Goal: Entertainment & Leisure: Consume media (video, audio)

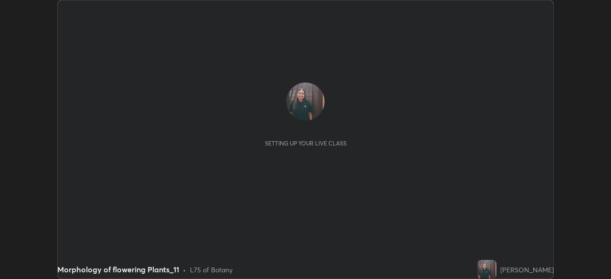
scroll to position [279, 611]
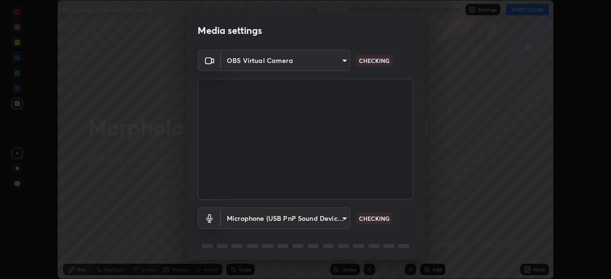
type input "78cfd06ab845a6670bd6b41bc9e532a74a61c5b076cd205a076ea7eadb4db4c9"
type input "69be97f84e7049c03813f0bcc4bf6ee2b0abac823b5cb4bd6cd9a10a9ec1d596"
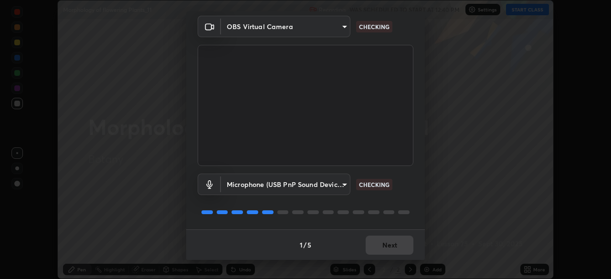
click at [365, 241] on div "1 / 5 Next" at bounding box center [305, 245] width 239 height 31
click at [366, 239] on div "1 / 5 Next" at bounding box center [305, 245] width 239 height 31
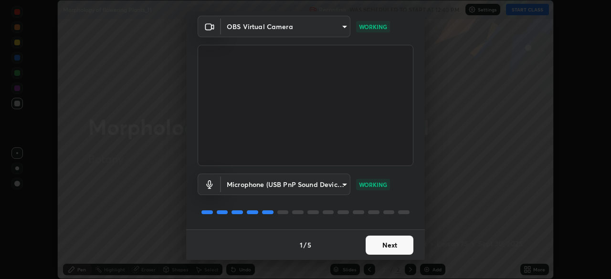
click at [366, 241] on button "Next" at bounding box center [390, 245] width 48 height 19
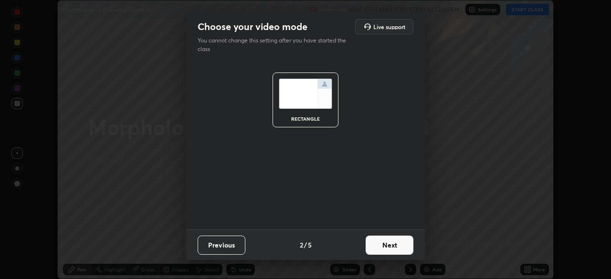
click at [368, 243] on button "Next" at bounding box center [390, 245] width 48 height 19
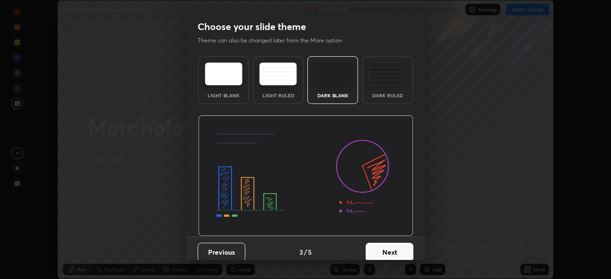
click at [372, 242] on div "Previous 3 / 5 Next" at bounding box center [305, 252] width 239 height 31
click at [372, 243] on button "Next" at bounding box center [390, 252] width 48 height 19
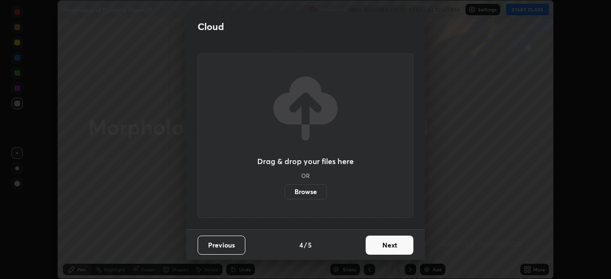
click at [373, 247] on button "Next" at bounding box center [390, 245] width 48 height 19
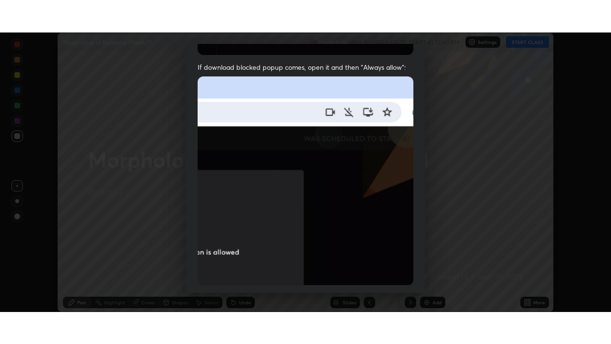
scroll to position [229, 0]
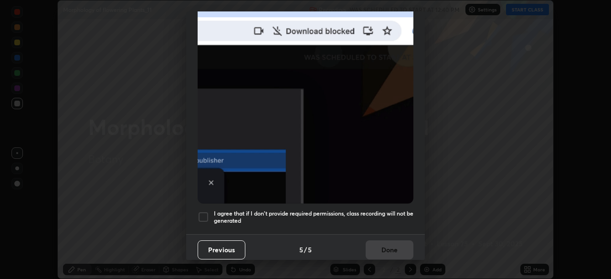
click at [198, 213] on div at bounding box center [203, 216] width 11 height 11
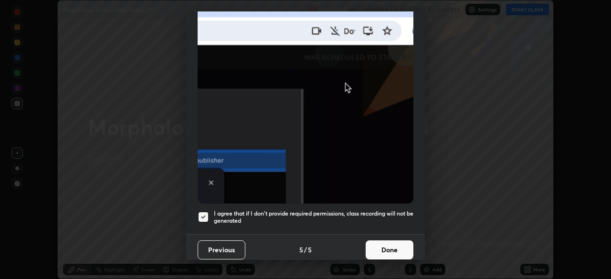
click at [393, 242] on button "Done" at bounding box center [390, 250] width 48 height 19
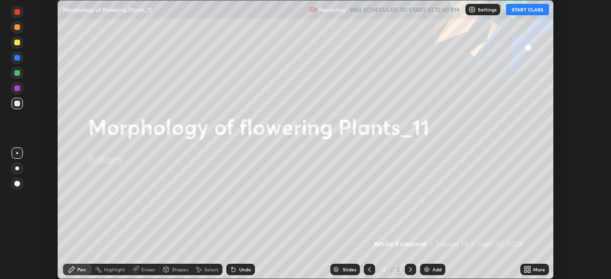
click at [524, 9] on button "START CLASS" at bounding box center [527, 9] width 43 height 11
click at [529, 266] on icon at bounding box center [528, 270] width 8 height 8
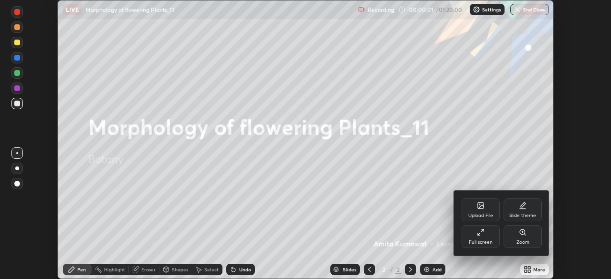
click at [499, 231] on div "Full screen" at bounding box center [481, 236] width 38 height 23
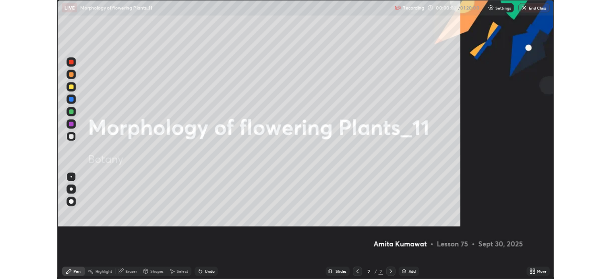
scroll to position [344, 611]
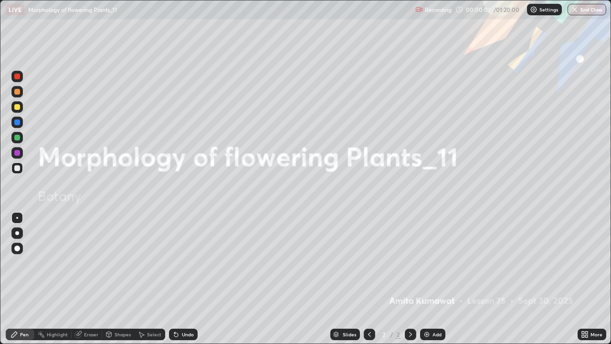
click at [427, 279] on img at bounding box center [427, 334] width 8 height 8
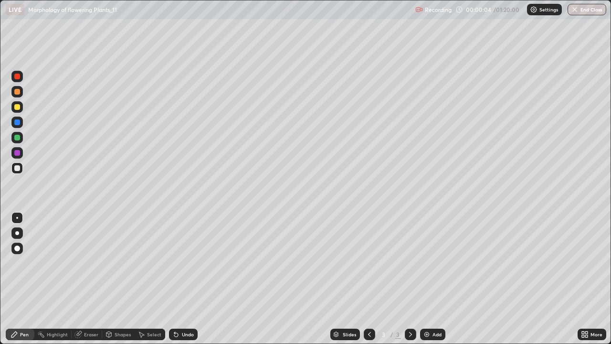
click at [19, 232] on div at bounding box center [17, 233] width 4 height 4
click at [17, 152] on div at bounding box center [17, 153] width 6 height 6
click at [18, 167] on div at bounding box center [17, 168] width 6 height 6
click at [18, 89] on div at bounding box center [17, 92] width 6 height 6
click at [190, 279] on div "Undo" at bounding box center [188, 334] width 12 height 5
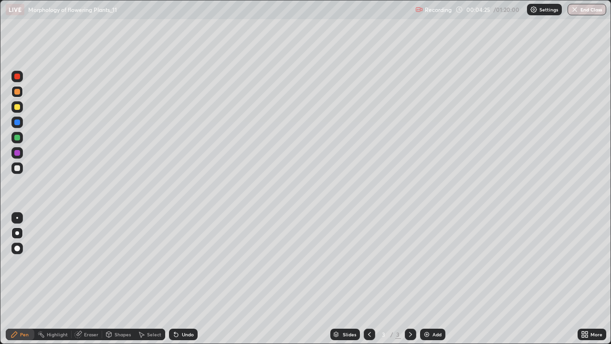
click at [188, 279] on div "Undo" at bounding box center [188, 334] width 12 height 5
click at [411, 279] on icon at bounding box center [411, 334] width 8 height 8
click at [423, 279] on img at bounding box center [427, 334] width 8 height 8
click at [185, 279] on div "Undo" at bounding box center [183, 333] width 29 height 11
click at [187, 279] on div "Undo" at bounding box center [188, 334] width 12 height 5
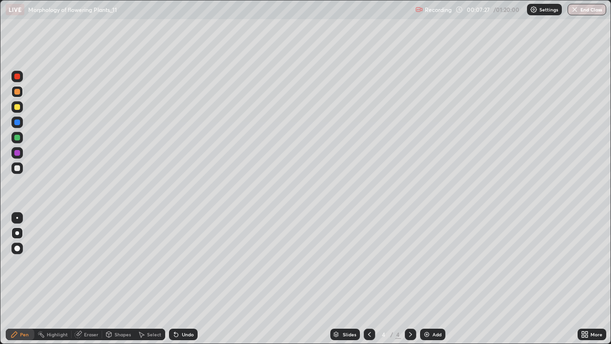
click at [188, 279] on div "Undo" at bounding box center [188, 334] width 12 height 5
click at [426, 279] on img at bounding box center [427, 334] width 8 height 8
click at [187, 279] on div "Undo" at bounding box center [183, 333] width 29 height 11
click at [179, 279] on div "Undo" at bounding box center [183, 333] width 29 height 11
click at [366, 279] on icon at bounding box center [370, 334] width 8 height 8
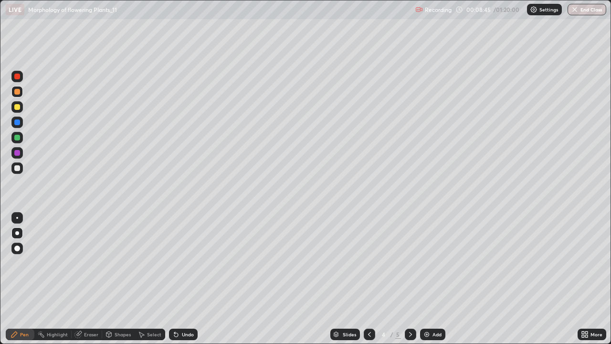
click at [407, 279] on icon at bounding box center [411, 334] width 8 height 8
click at [414, 279] on div at bounding box center [410, 333] width 11 height 11
click at [426, 279] on div "Add" at bounding box center [432, 333] width 25 height 11
click at [21, 170] on div at bounding box center [16, 167] width 11 height 11
click at [184, 279] on div "Undo" at bounding box center [181, 334] width 32 height 19
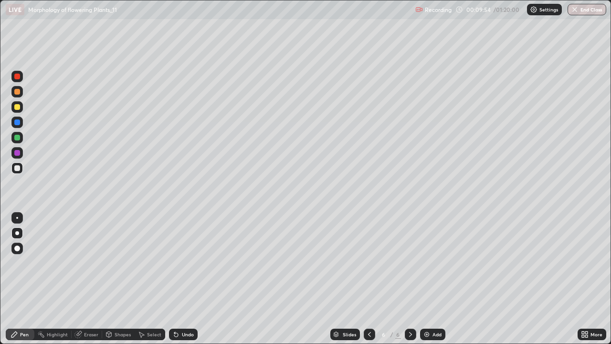
click at [184, 279] on div "Undo" at bounding box center [181, 334] width 32 height 19
click at [185, 279] on div "Undo" at bounding box center [181, 334] width 32 height 19
click at [186, 279] on div "Undo" at bounding box center [181, 334] width 32 height 19
click at [184, 279] on div "Undo" at bounding box center [181, 334] width 32 height 19
click at [183, 279] on div "Undo" at bounding box center [181, 334] width 32 height 19
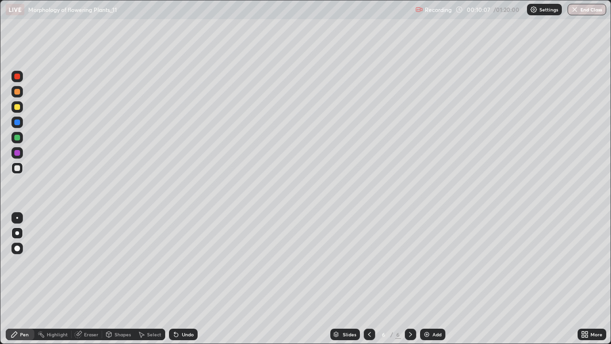
click at [186, 279] on div "Undo" at bounding box center [188, 334] width 12 height 5
click at [18, 153] on div at bounding box center [17, 153] width 6 height 6
click at [19, 121] on div at bounding box center [17, 122] width 6 height 6
click at [17, 218] on div at bounding box center [17, 218] width 2 height 2
click at [17, 76] on div at bounding box center [17, 77] width 6 height 6
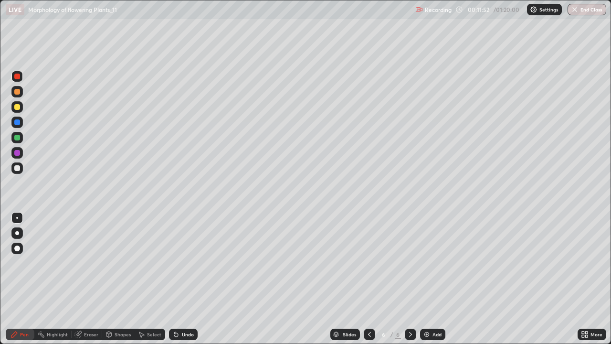
click at [18, 137] on div at bounding box center [17, 138] width 6 height 6
click at [17, 233] on div at bounding box center [17, 233] width 4 height 4
click at [22, 250] on div at bounding box center [16, 248] width 11 height 11
click at [368, 279] on icon at bounding box center [369, 334] width 3 height 5
click at [368, 279] on icon at bounding box center [370, 334] width 8 height 8
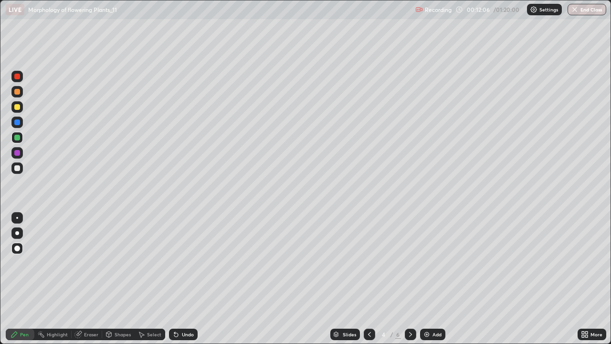
click at [368, 279] on icon at bounding box center [369, 334] width 3 height 5
click at [367, 279] on icon at bounding box center [370, 334] width 8 height 8
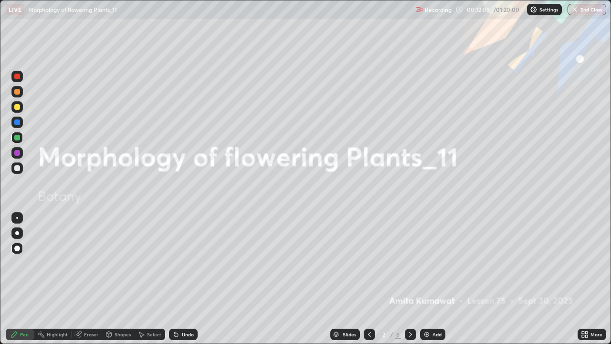
click at [409, 279] on icon at bounding box center [410, 334] width 3 height 5
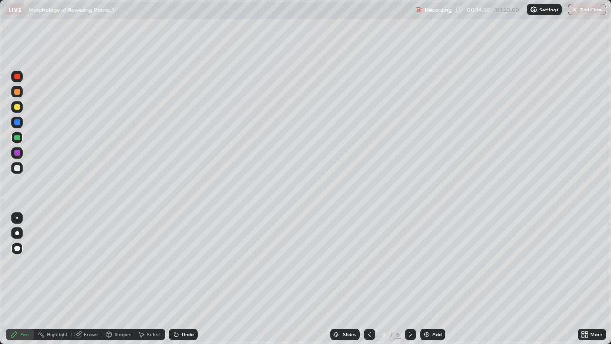
click at [411, 279] on icon at bounding box center [411, 334] width 8 height 8
click at [410, 279] on icon at bounding box center [411, 334] width 8 height 8
click at [411, 279] on icon at bounding box center [411, 334] width 8 height 8
click at [12, 230] on div at bounding box center [16, 232] width 11 height 11
click at [18, 123] on div at bounding box center [17, 122] width 6 height 6
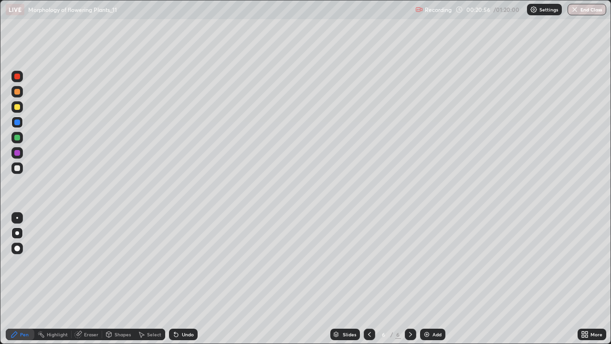
click at [176, 279] on icon at bounding box center [176, 335] width 4 height 4
click at [19, 168] on div at bounding box center [17, 168] width 6 height 6
click at [424, 279] on div "Add" at bounding box center [432, 333] width 25 height 11
click at [423, 279] on img at bounding box center [427, 334] width 8 height 8
click at [17, 153] on div at bounding box center [17, 153] width 6 height 6
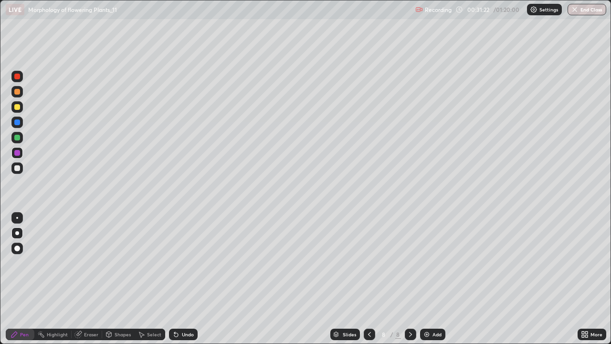
click at [15, 166] on div at bounding box center [17, 168] width 6 height 6
click at [19, 152] on div at bounding box center [17, 153] width 6 height 6
click at [22, 135] on div at bounding box center [16, 137] width 11 height 11
click at [18, 168] on div at bounding box center [17, 168] width 6 height 6
click at [187, 279] on div "Undo" at bounding box center [188, 334] width 12 height 5
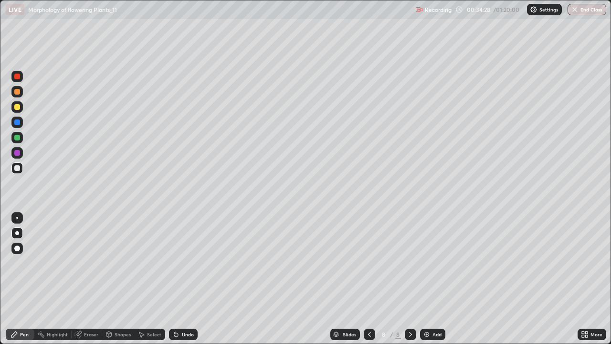
click at [411, 279] on icon at bounding box center [411, 334] width 8 height 8
click at [423, 279] on img at bounding box center [427, 334] width 8 height 8
click at [368, 279] on icon at bounding box center [370, 334] width 8 height 8
click at [414, 279] on div at bounding box center [410, 334] width 11 height 19
click at [183, 279] on div "Undo" at bounding box center [188, 334] width 12 height 5
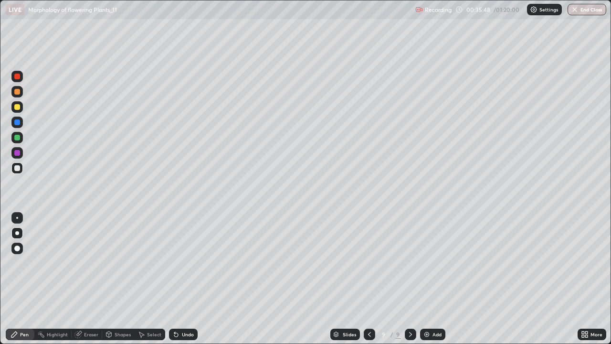
click at [189, 279] on div "Undo" at bounding box center [181, 334] width 32 height 19
click at [19, 151] on div at bounding box center [17, 153] width 6 height 6
click at [369, 279] on icon at bounding box center [370, 334] width 8 height 8
click at [410, 279] on icon at bounding box center [411, 334] width 8 height 8
click at [423, 279] on img at bounding box center [427, 334] width 8 height 8
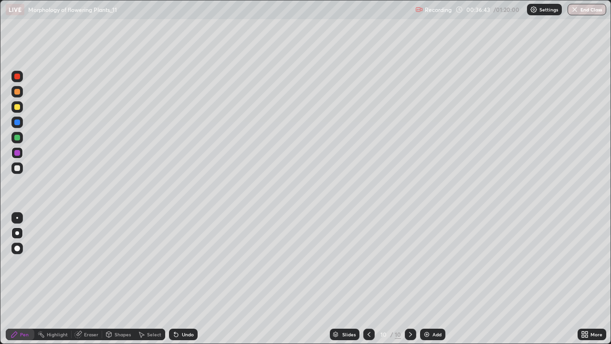
click at [17, 168] on div at bounding box center [17, 168] width 6 height 6
click at [92, 279] on div "Eraser" at bounding box center [91, 334] width 14 height 5
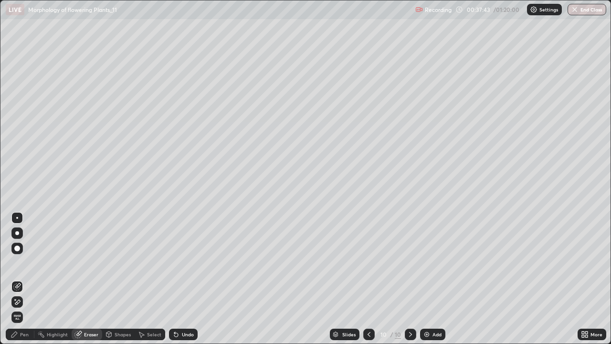
click at [20, 279] on div "Pen" at bounding box center [24, 334] width 9 height 5
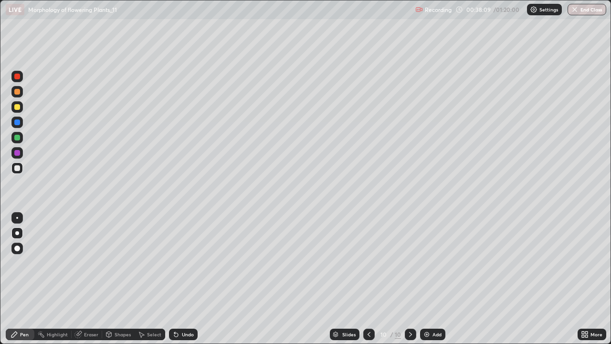
click at [18, 93] on div at bounding box center [17, 92] width 6 height 6
click at [21, 169] on div at bounding box center [16, 167] width 11 height 11
click at [18, 122] on div at bounding box center [17, 122] width 6 height 6
click at [370, 279] on icon at bounding box center [369, 334] width 8 height 8
click at [412, 279] on icon at bounding box center [411, 334] width 8 height 8
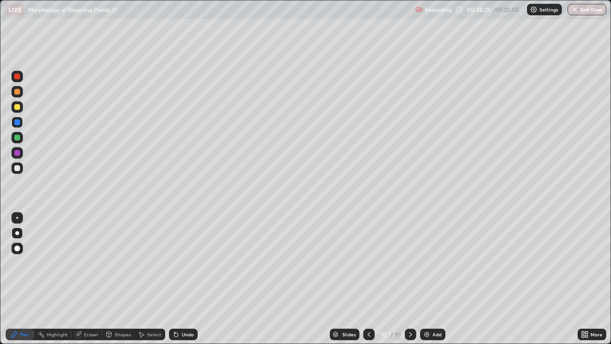
click at [186, 279] on div "Undo" at bounding box center [188, 334] width 12 height 5
click at [182, 279] on div "Undo" at bounding box center [188, 334] width 12 height 5
click at [20, 171] on div at bounding box center [16, 167] width 11 height 11
click at [182, 279] on div "Undo" at bounding box center [183, 333] width 29 height 11
click at [182, 279] on div "Undo" at bounding box center [188, 334] width 12 height 5
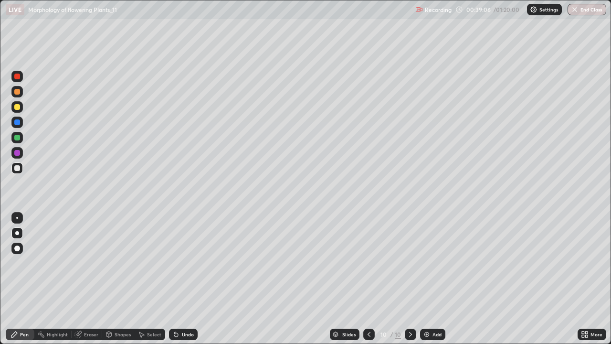
click at [18, 92] on div at bounding box center [17, 92] width 6 height 6
click at [20, 153] on div at bounding box center [17, 153] width 6 height 6
click at [18, 169] on div at bounding box center [17, 168] width 6 height 6
click at [17, 218] on div at bounding box center [17, 218] width 2 height 2
click at [21, 152] on div at bounding box center [16, 152] width 11 height 11
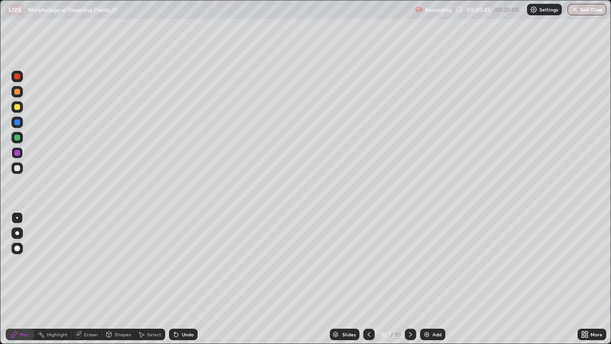
click at [17, 137] on div at bounding box center [17, 138] width 6 height 6
click at [179, 279] on div "Undo" at bounding box center [183, 333] width 29 height 11
click at [182, 279] on div "Undo" at bounding box center [188, 334] width 12 height 5
click at [19, 109] on div at bounding box center [17, 107] width 6 height 6
click at [18, 168] on div at bounding box center [17, 168] width 6 height 6
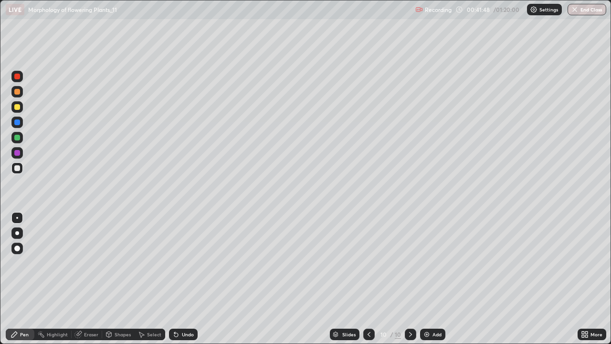
click at [18, 107] on div at bounding box center [17, 107] width 6 height 6
click at [183, 279] on div "Undo" at bounding box center [188, 334] width 12 height 5
click at [179, 279] on div "Undo" at bounding box center [183, 333] width 29 height 11
click at [18, 154] on div at bounding box center [17, 153] width 6 height 6
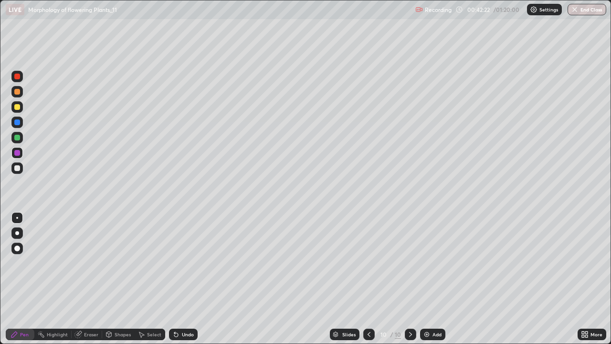
click at [18, 74] on div at bounding box center [17, 77] width 6 height 6
click at [21, 247] on div at bounding box center [16, 248] width 11 height 11
click at [368, 279] on icon at bounding box center [369, 334] width 8 height 8
click at [372, 279] on div at bounding box center [368, 334] width 11 height 19
click at [363, 279] on div at bounding box center [368, 334] width 11 height 19
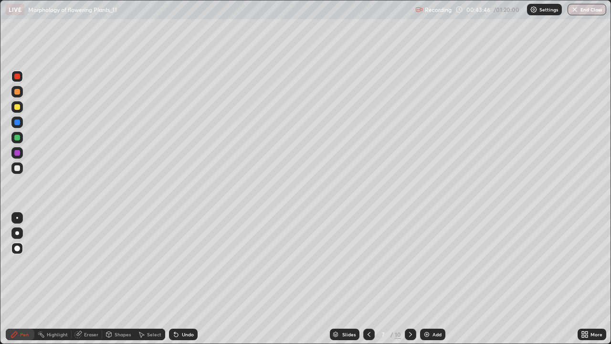
click at [410, 279] on icon at bounding box center [411, 334] width 8 height 8
click at [406, 279] on div at bounding box center [410, 334] width 11 height 19
click at [409, 279] on icon at bounding box center [410, 334] width 3 height 5
click at [424, 279] on img at bounding box center [427, 334] width 8 height 8
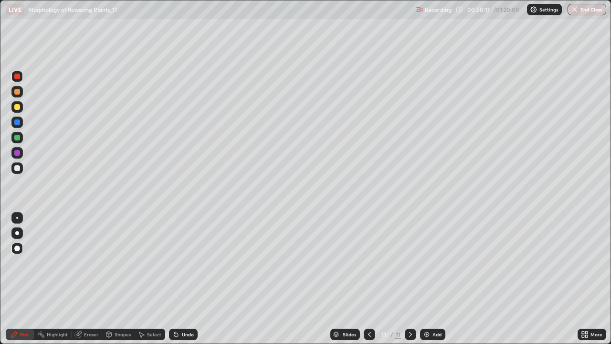
click at [14, 232] on div at bounding box center [16, 232] width 11 height 11
click at [16, 167] on div at bounding box center [17, 168] width 6 height 6
click at [17, 149] on div at bounding box center [16, 152] width 11 height 11
click at [13, 169] on div at bounding box center [16, 167] width 11 height 11
click at [408, 279] on icon at bounding box center [411, 334] width 8 height 8
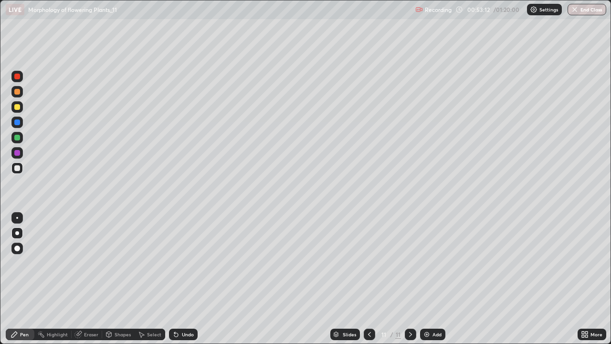
click at [432, 279] on div "Add" at bounding box center [436, 334] width 9 height 5
click at [193, 279] on div "Undo" at bounding box center [183, 333] width 29 height 11
click at [196, 279] on div "Undo" at bounding box center [183, 333] width 29 height 11
click at [21, 93] on div at bounding box center [16, 91] width 11 height 11
click at [17, 107] on div at bounding box center [17, 107] width 6 height 6
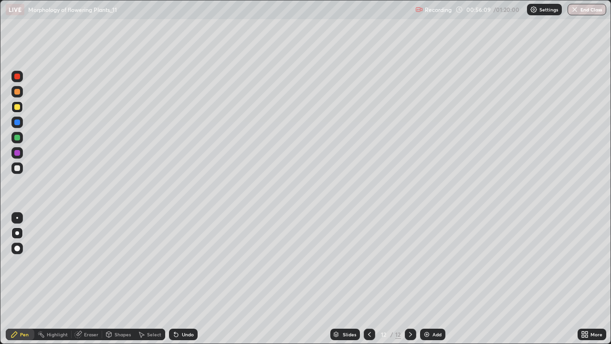
click at [20, 137] on div at bounding box center [17, 138] width 6 height 6
click at [16, 250] on div at bounding box center [17, 248] width 6 height 6
click at [16, 92] on div at bounding box center [17, 92] width 6 height 6
click at [17, 233] on div at bounding box center [17, 233] width 4 height 4
click at [14, 163] on div at bounding box center [16, 167] width 11 height 11
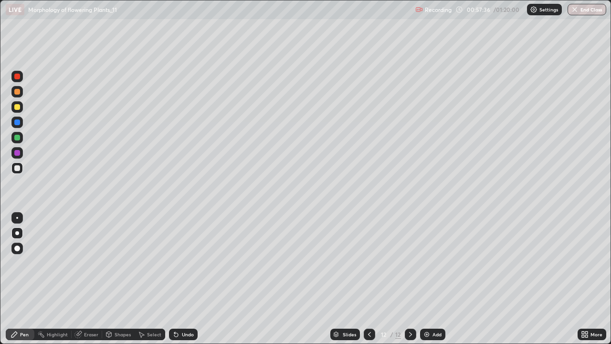
click at [17, 94] on div at bounding box center [17, 92] width 6 height 6
click at [17, 218] on div at bounding box center [17, 218] width 2 height 2
click at [19, 75] on div at bounding box center [17, 77] width 6 height 6
click at [107, 279] on icon at bounding box center [108, 333] width 5 height 1
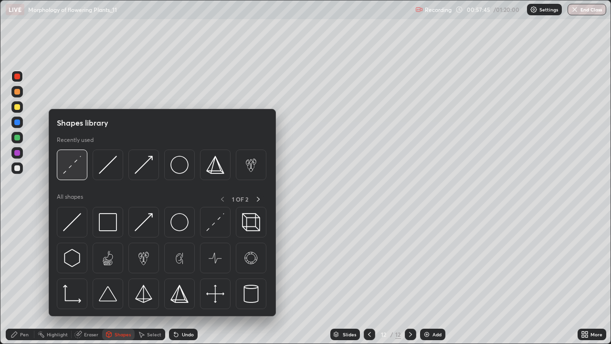
click at [75, 170] on img at bounding box center [72, 165] width 18 height 18
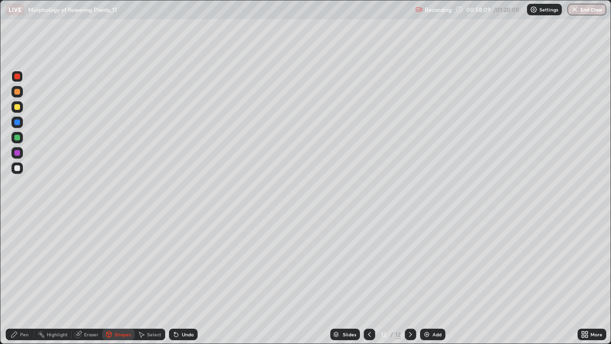
click at [20, 279] on div "Pen" at bounding box center [24, 334] width 9 height 5
click at [17, 233] on div at bounding box center [17, 233] width 4 height 4
click at [17, 107] on div at bounding box center [17, 107] width 6 height 6
click at [118, 279] on div "Shapes" at bounding box center [123, 334] width 16 height 5
click at [21, 75] on div at bounding box center [16, 76] width 11 height 11
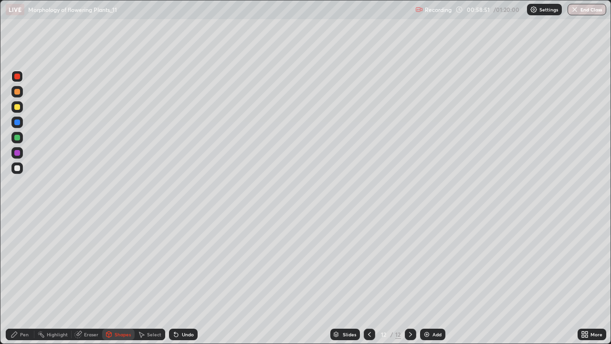
click at [28, 279] on div "Pen" at bounding box center [24, 334] width 9 height 5
click at [410, 279] on icon at bounding box center [411, 334] width 8 height 8
click at [427, 279] on img at bounding box center [427, 334] width 8 height 8
click at [18, 165] on div at bounding box center [17, 168] width 6 height 6
click at [14, 107] on div at bounding box center [17, 107] width 6 height 6
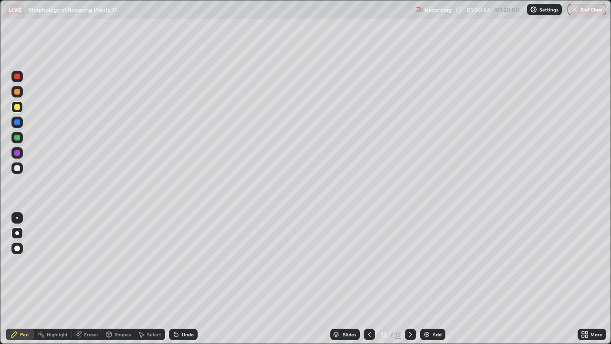
click at [18, 168] on div at bounding box center [17, 168] width 6 height 6
click at [18, 151] on div at bounding box center [17, 153] width 6 height 6
click at [185, 279] on div "Undo" at bounding box center [188, 334] width 12 height 5
click at [18, 153] on div at bounding box center [17, 153] width 6 height 6
click at [366, 279] on icon at bounding box center [370, 334] width 8 height 8
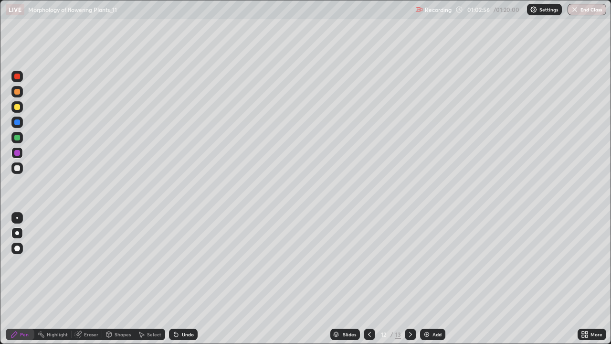
click at [367, 279] on icon at bounding box center [370, 334] width 8 height 8
click at [414, 279] on div at bounding box center [410, 333] width 11 height 11
click at [410, 279] on icon at bounding box center [411, 334] width 8 height 8
click at [364, 279] on div at bounding box center [369, 333] width 11 height 11
click at [409, 279] on icon at bounding box center [411, 334] width 8 height 8
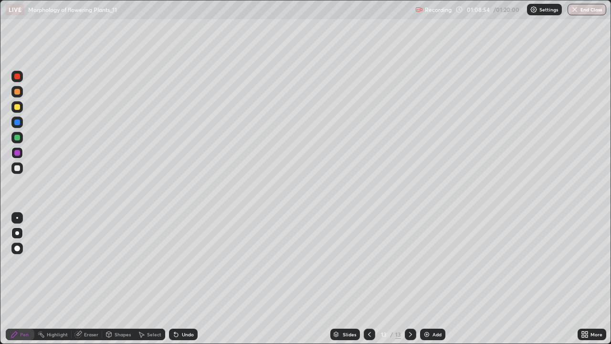
click at [410, 279] on icon at bounding box center [411, 334] width 8 height 8
click at [425, 279] on img at bounding box center [427, 334] width 8 height 8
click at [17, 169] on div at bounding box center [17, 168] width 6 height 6
click at [10, 244] on div at bounding box center [17, 248] width 15 height 15
click at [18, 234] on div at bounding box center [16, 232] width 11 height 11
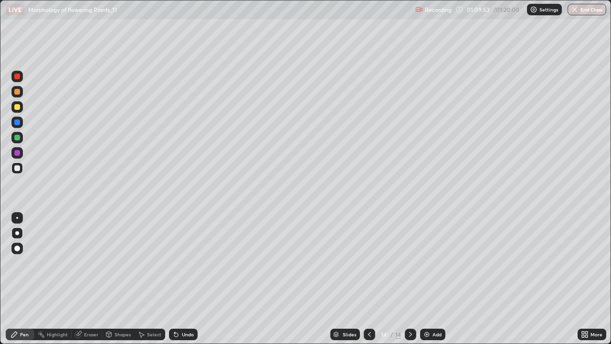
click at [20, 155] on div at bounding box center [16, 152] width 11 height 11
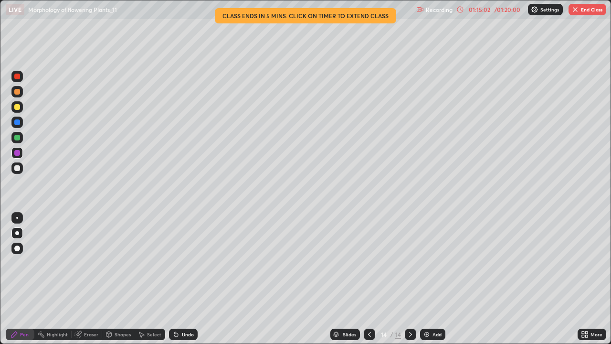
click at [590, 10] on button "End Class" at bounding box center [588, 9] width 38 height 11
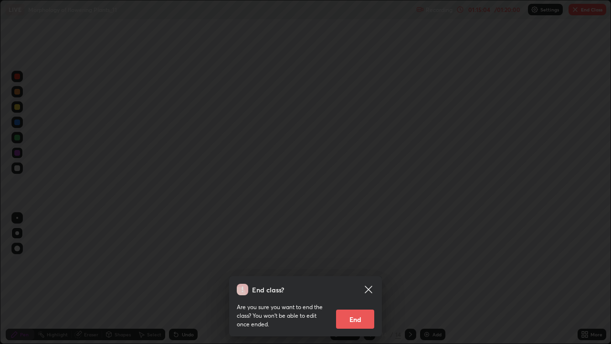
click at [356, 279] on button "End" at bounding box center [355, 318] width 38 height 19
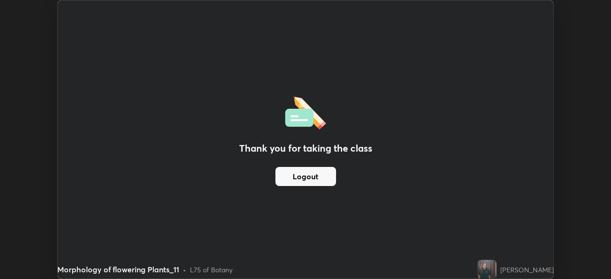
scroll to position [47458, 47126]
